Goal: Task Accomplishment & Management: Complete application form

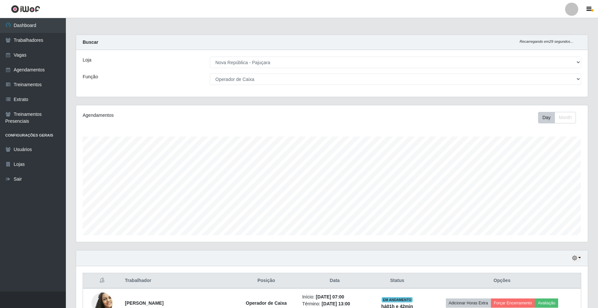
select select "65"
select select "22"
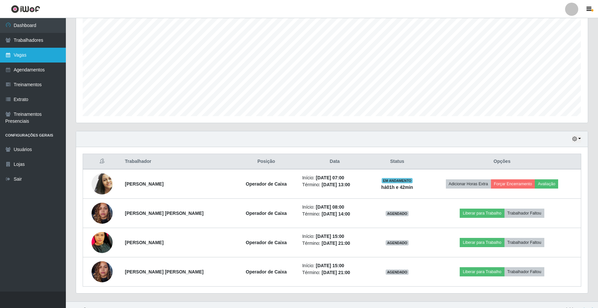
scroll to position [137, 511]
click at [40, 56] on link "Vagas" at bounding box center [33, 55] width 66 height 15
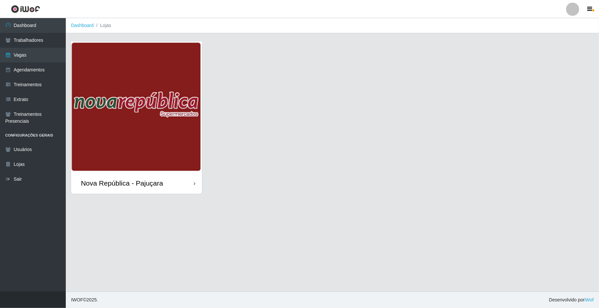
click at [128, 180] on div "Nova República - Pajuçara" at bounding box center [122, 183] width 82 height 8
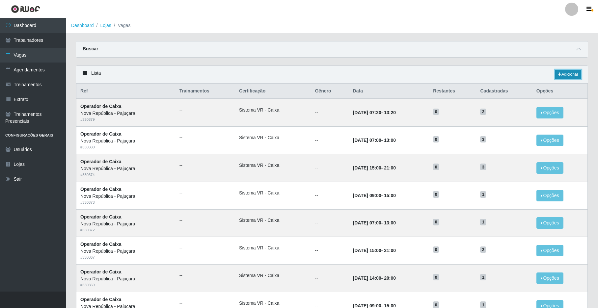
click at [560, 75] on link "Adicionar" at bounding box center [568, 74] width 26 height 9
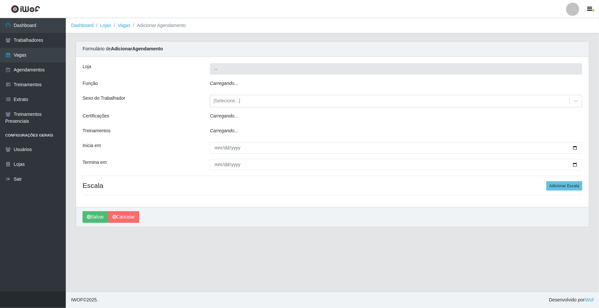
type input "Nova República - Pajuçara"
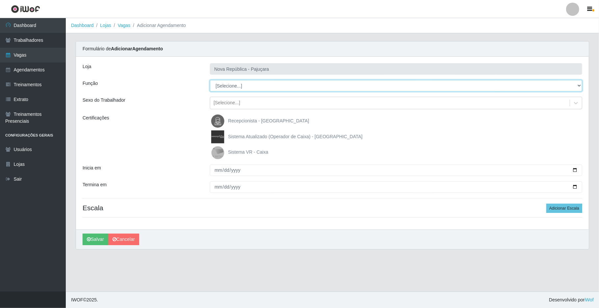
drag, startPoint x: 580, startPoint y: 86, endPoint x: 522, endPoint y: 72, distance: 59.4
click at [579, 86] on select "[Selecione...] Balconista Operador de Caixa Repositor" at bounding box center [396, 86] width 373 height 12
select select "22"
click at [210, 80] on select "[Selecione...] Balconista Operador de Caixa Repositor" at bounding box center [396, 86] width 373 height 12
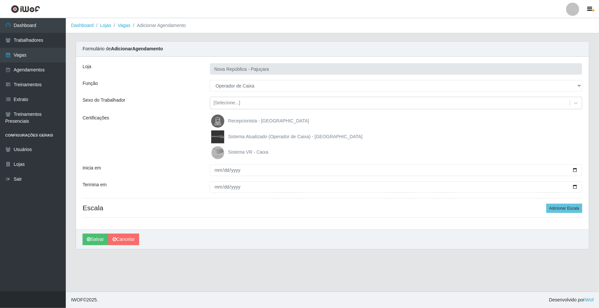
click at [219, 151] on img at bounding box center [219, 152] width 16 height 13
click at [0, 0] on input "Sistema VR - Caixa" at bounding box center [0, 0] width 0 height 0
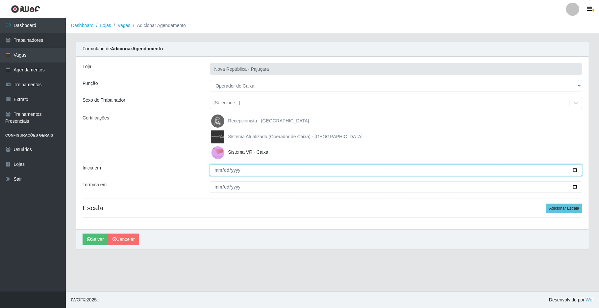
click at [214, 168] on input "Inicia em" at bounding box center [396, 171] width 373 height 12
